Goal: Check status: Check status

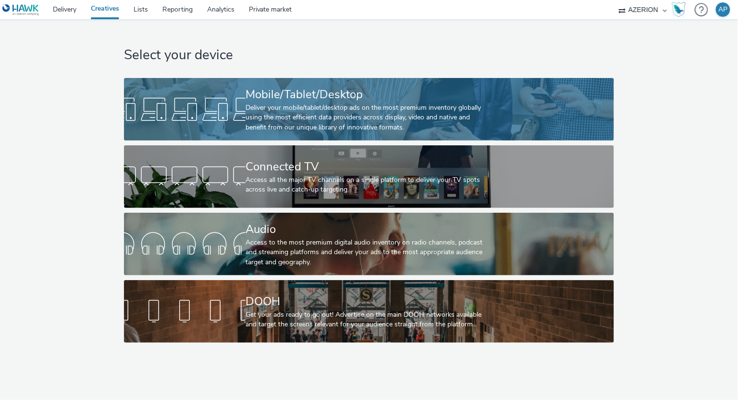
click at [279, 113] on div "Deliver your mobile/tablet/desktop ads on the most premium inventory globally u…" at bounding box center [367, 117] width 243 height 29
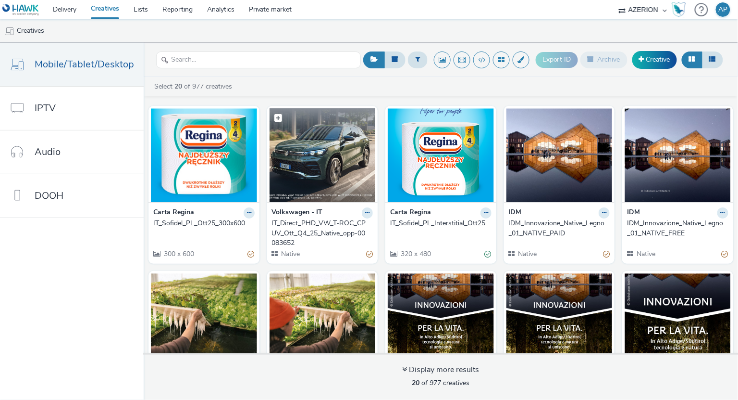
click at [313, 169] on img at bounding box center [323, 155] width 106 height 94
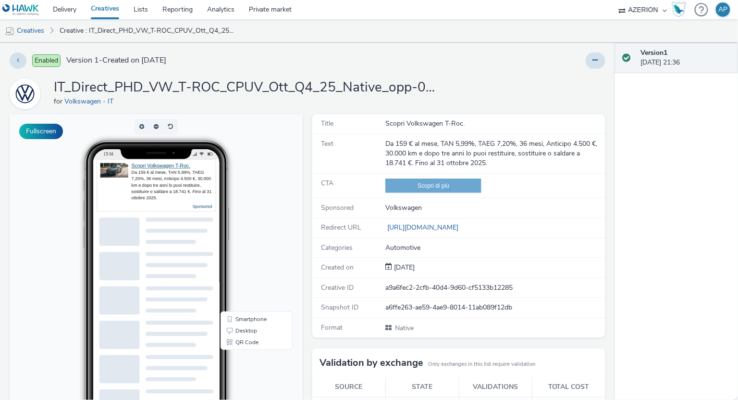
scroll to position [118, 0]
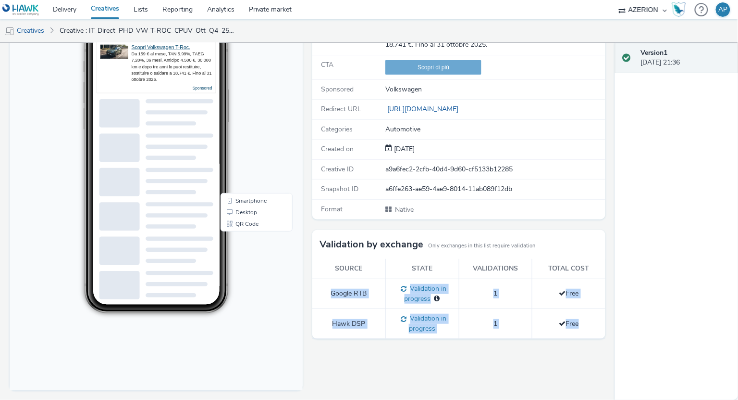
drag, startPoint x: 325, startPoint y: 285, endPoint x: 584, endPoint y: 322, distance: 261.8
click at [585, 322] on tbody "Google RTB Validation in progress No publisher specified 1 Free Hawk DSP Valida…" at bounding box center [459, 308] width 293 height 60
click at [584, 322] on td "Free" at bounding box center [570, 324] width 74 height 30
drag, startPoint x: 587, startPoint y: 322, endPoint x: 325, endPoint y: 263, distance: 268.0
click at [325, 263] on table "Source State Validations Total cost Google RTB Validation in progress No publis…" at bounding box center [459, 299] width 293 height 80
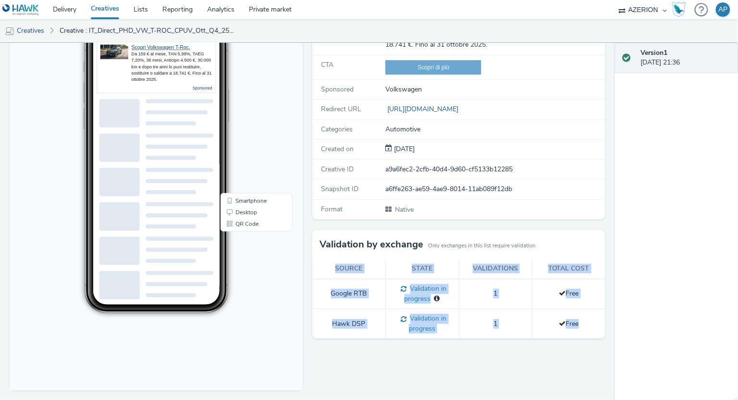
click at [325, 263] on th "Source" at bounding box center [350, 269] width 74 height 20
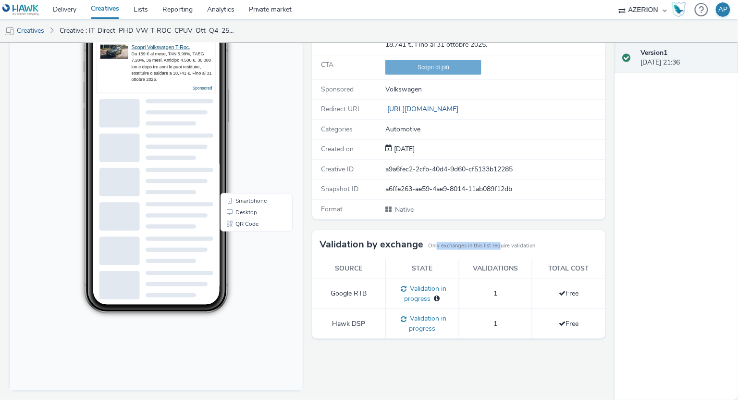
drag, startPoint x: 436, startPoint y: 242, endPoint x: 499, endPoint y: 242, distance: 63.0
click at [500, 242] on small "Only exchanges in this list require validation" at bounding box center [481, 246] width 107 height 8
click at [499, 242] on small "Only exchanges in this list require validation" at bounding box center [481, 246] width 107 height 8
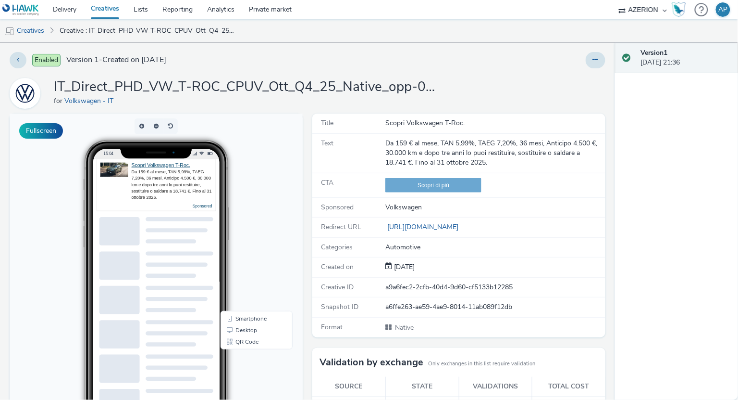
scroll to position [0, 0]
click at [32, 10] on img at bounding box center [20, 10] width 37 height 12
